Goal: Transaction & Acquisition: Purchase product/service

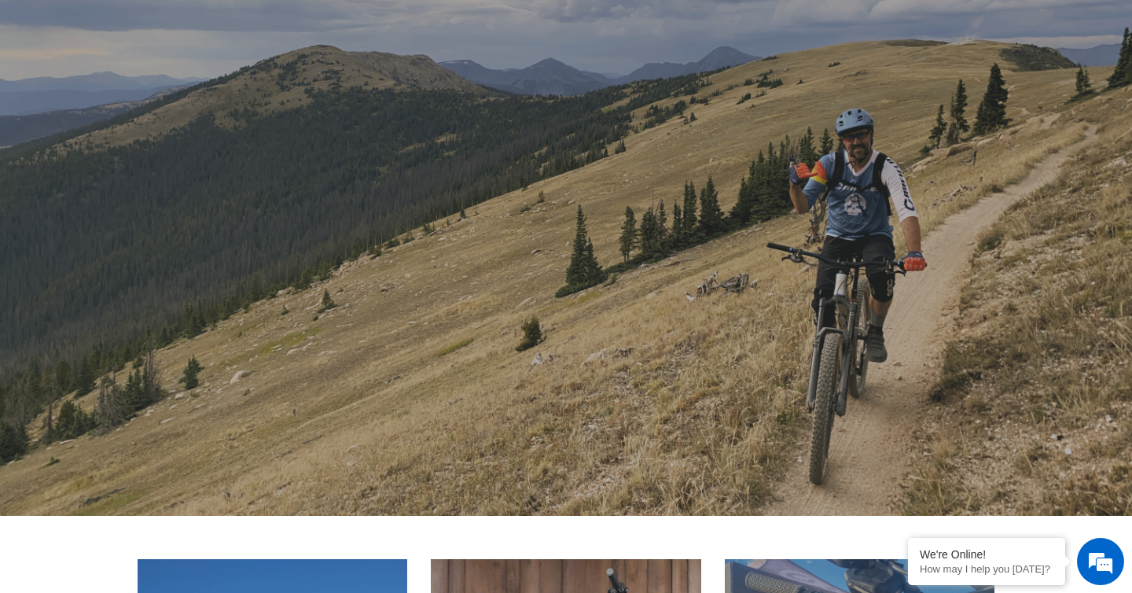
scroll to position [526, 0]
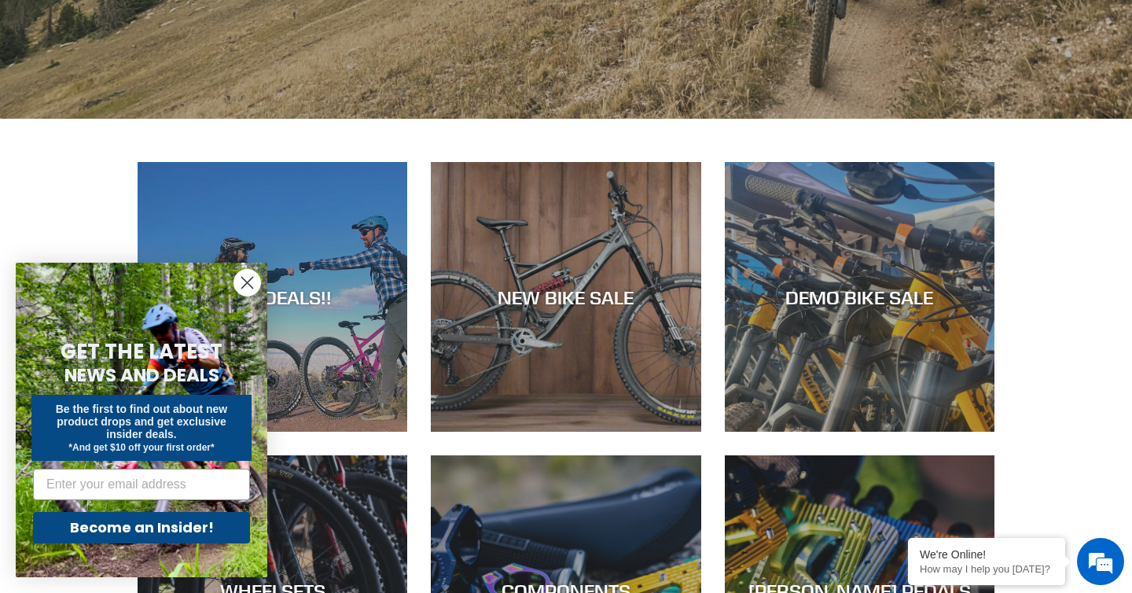
click at [248, 279] on circle "Close dialog" at bounding box center [247, 283] width 26 height 26
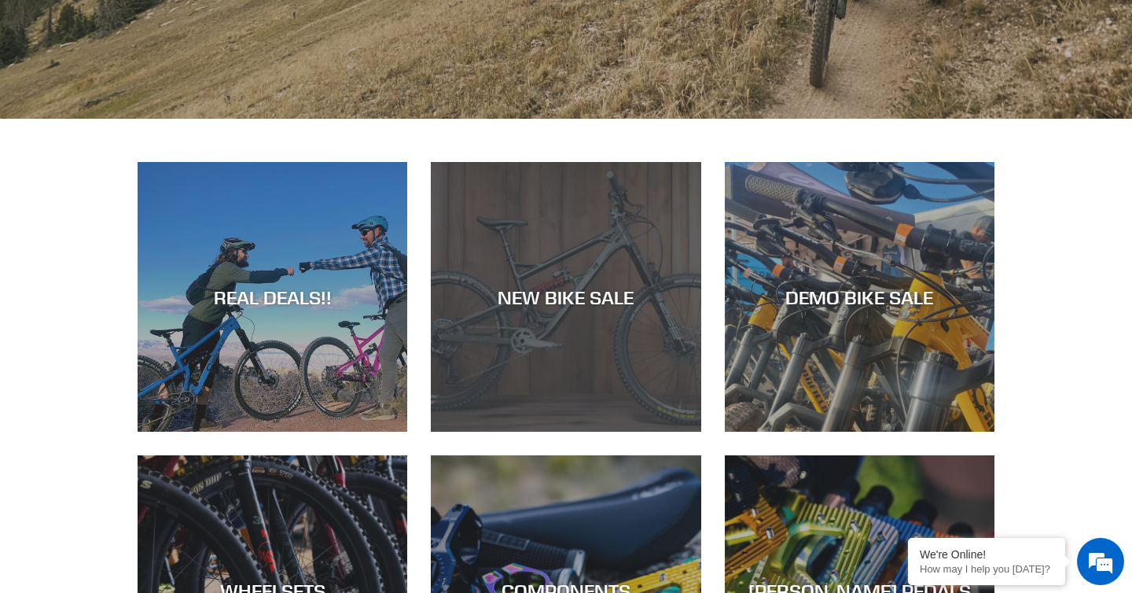
click at [586, 288] on div "NEW BIKE SALE" at bounding box center [566, 296] width 270 height 23
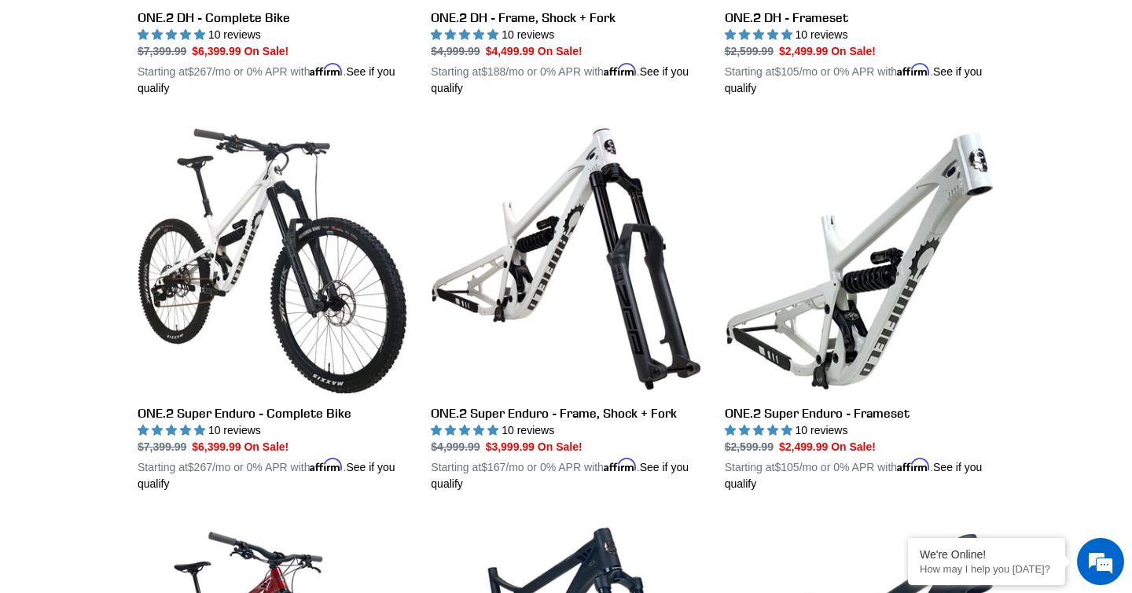
scroll to position [1147, 0]
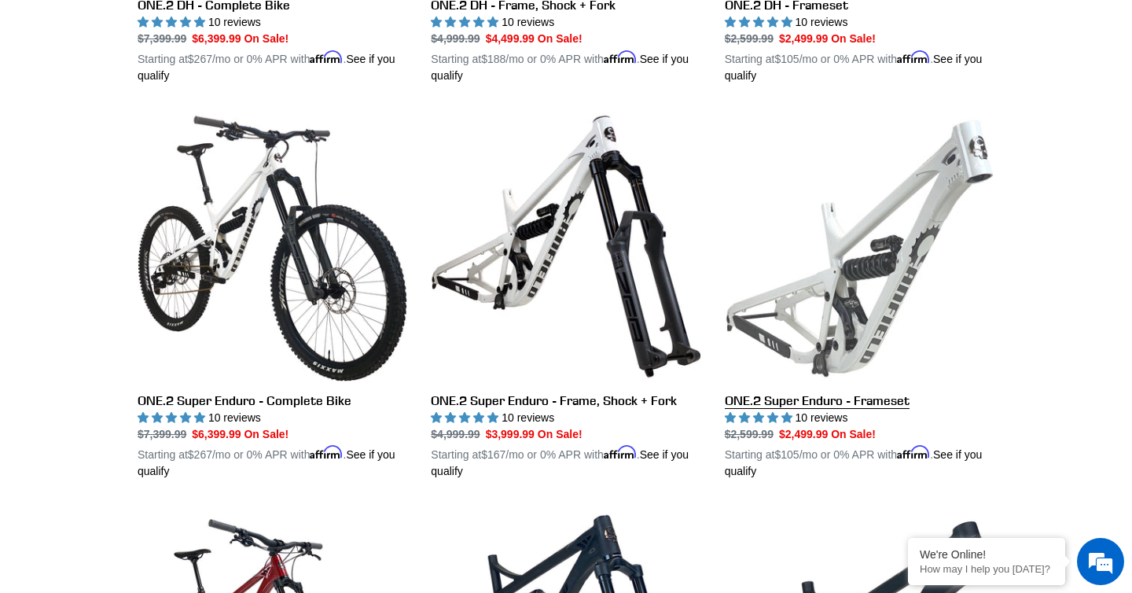
click at [883, 259] on link "ONE.2 Super Enduro - Frameset" at bounding box center [860, 296] width 270 height 368
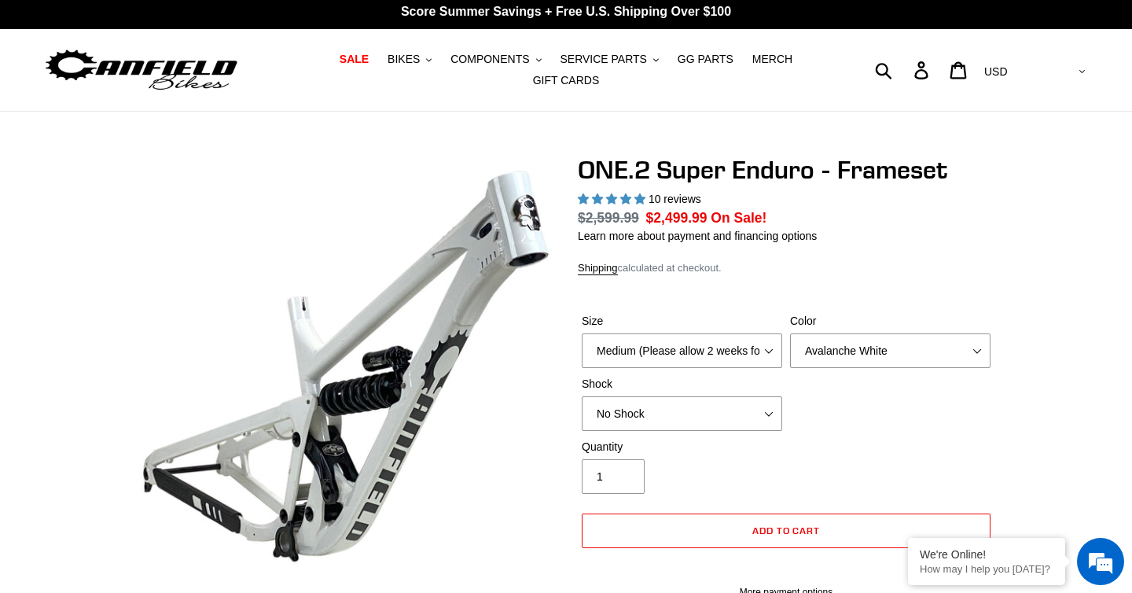
select select "highest-rating"
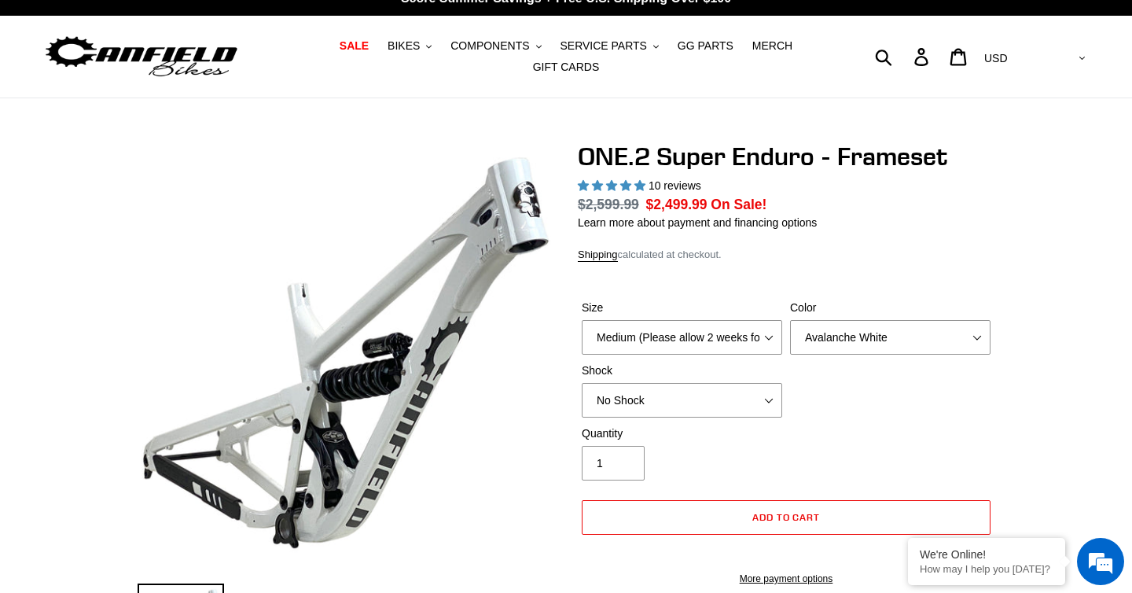
scroll to position [22, 0]
